Goal: Task Accomplishment & Management: Manage account settings

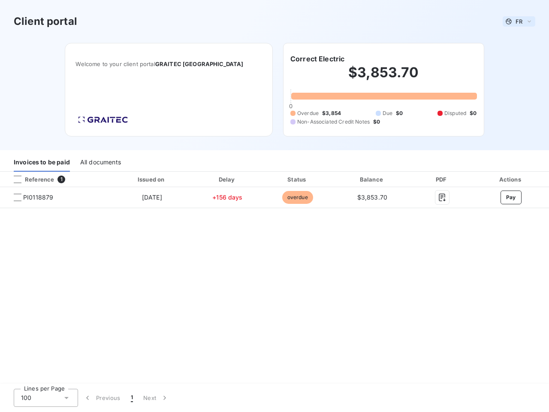
click at [519, 21] on span "FR" at bounding box center [519, 21] width 7 height 7
click at [318, 59] on h6 "Correct Electric" at bounding box center [318, 59] width 54 height 10
click at [42, 163] on div "Invoices to be paid" at bounding box center [42, 163] width 56 height 18
click at [100, 163] on div "All documents" at bounding box center [100, 163] width 41 height 18
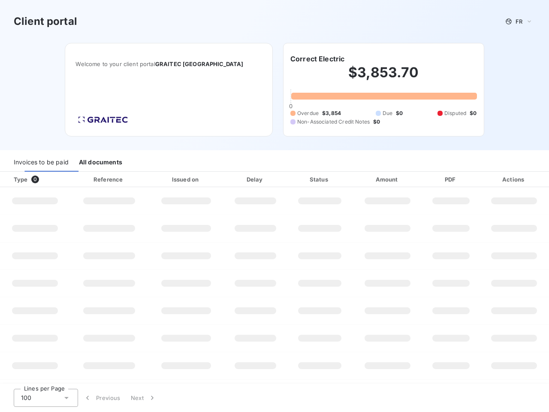
click at [55, 179] on div at bounding box center [52, 179] width 9 height 9
click at [18, 179] on div "Type 0" at bounding box center [38, 179] width 59 height 9
click at [151, 179] on div "Issued on" at bounding box center [186, 179] width 72 height 9
click at [227, 179] on div "Delay" at bounding box center [256, 179] width 60 height 9
click at [297, 179] on div "Status" at bounding box center [320, 179] width 62 height 9
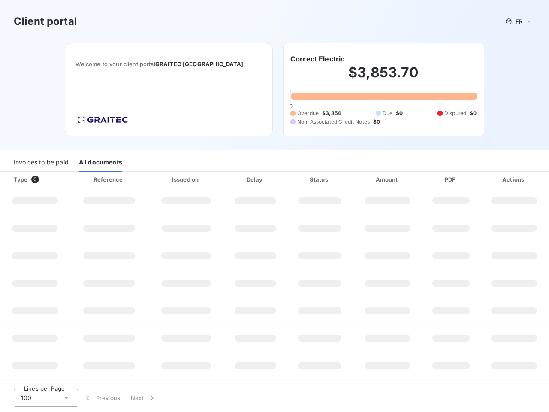
click at [373, 179] on div "Amount" at bounding box center [388, 179] width 67 height 9
